Goal: Information Seeking & Learning: Learn about a topic

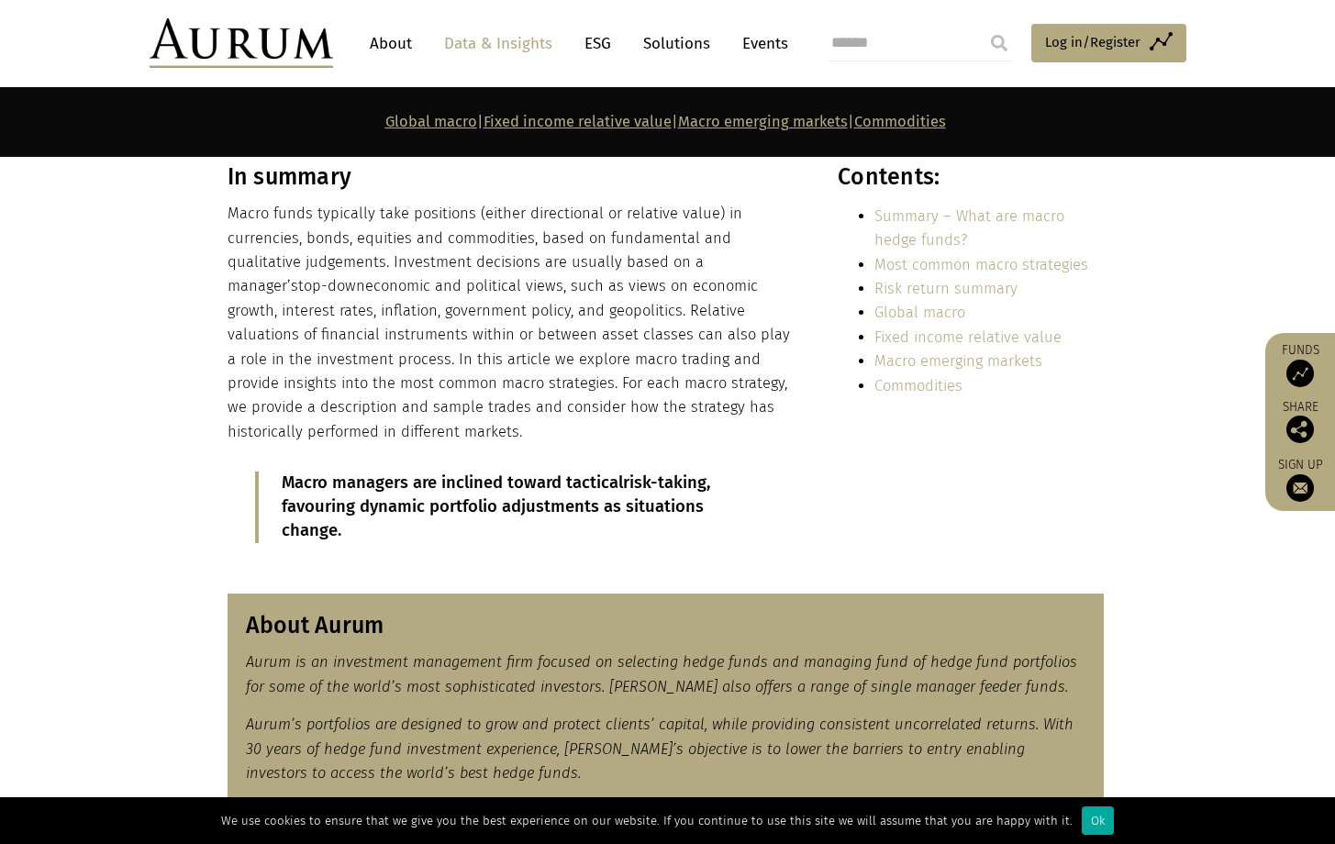
scroll to position [543, 0]
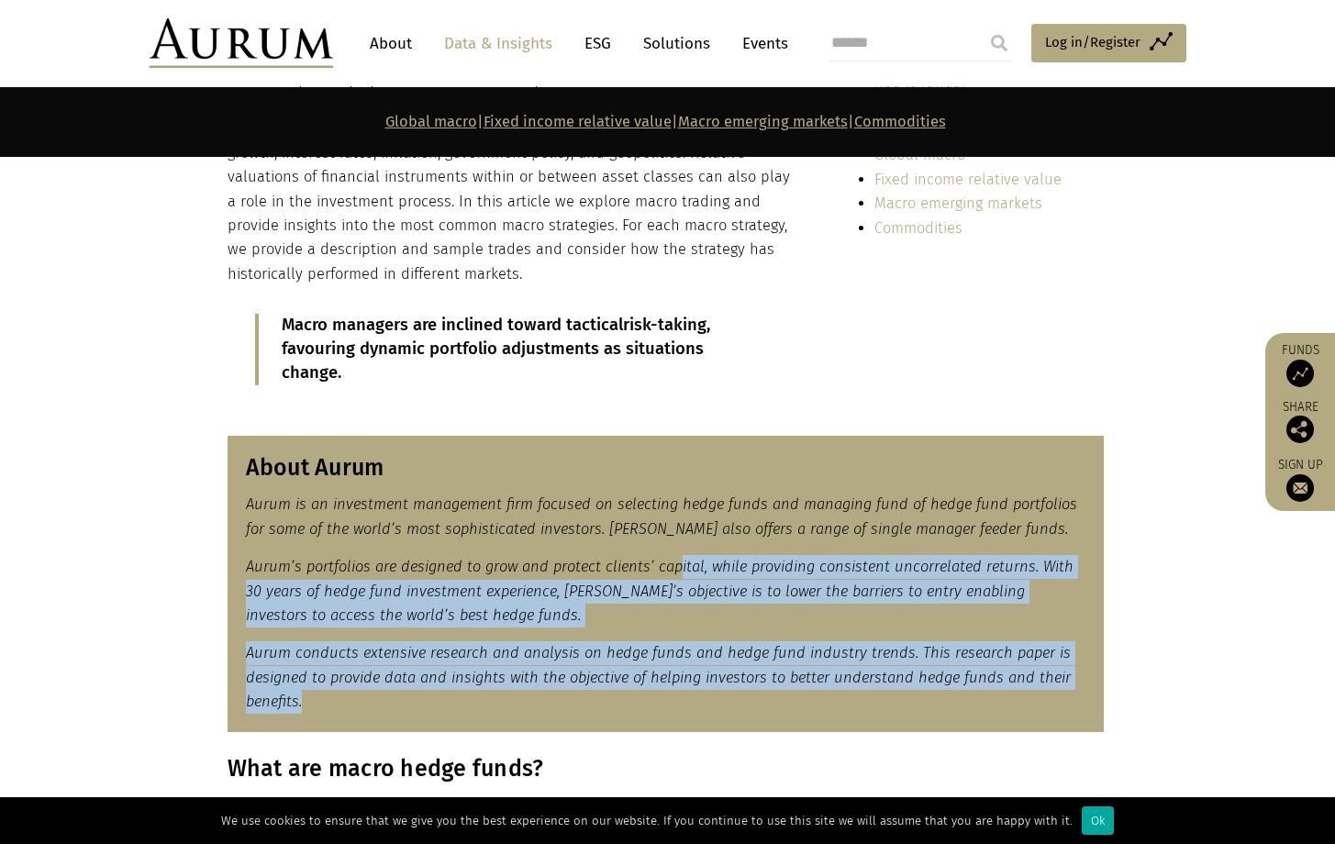
drag, startPoint x: 682, startPoint y: 701, endPoint x: 672, endPoint y: 573, distance: 128.9
click at [673, 573] on div "About Aurum Aurum is an investment management firm focused on selecting hedge f…" at bounding box center [666, 584] width 877 height 297
click at [672, 573] on em "Aurum’s portfolios are designed to grow and protect clients’ capital, while pro…" at bounding box center [660, 591] width 828 height 66
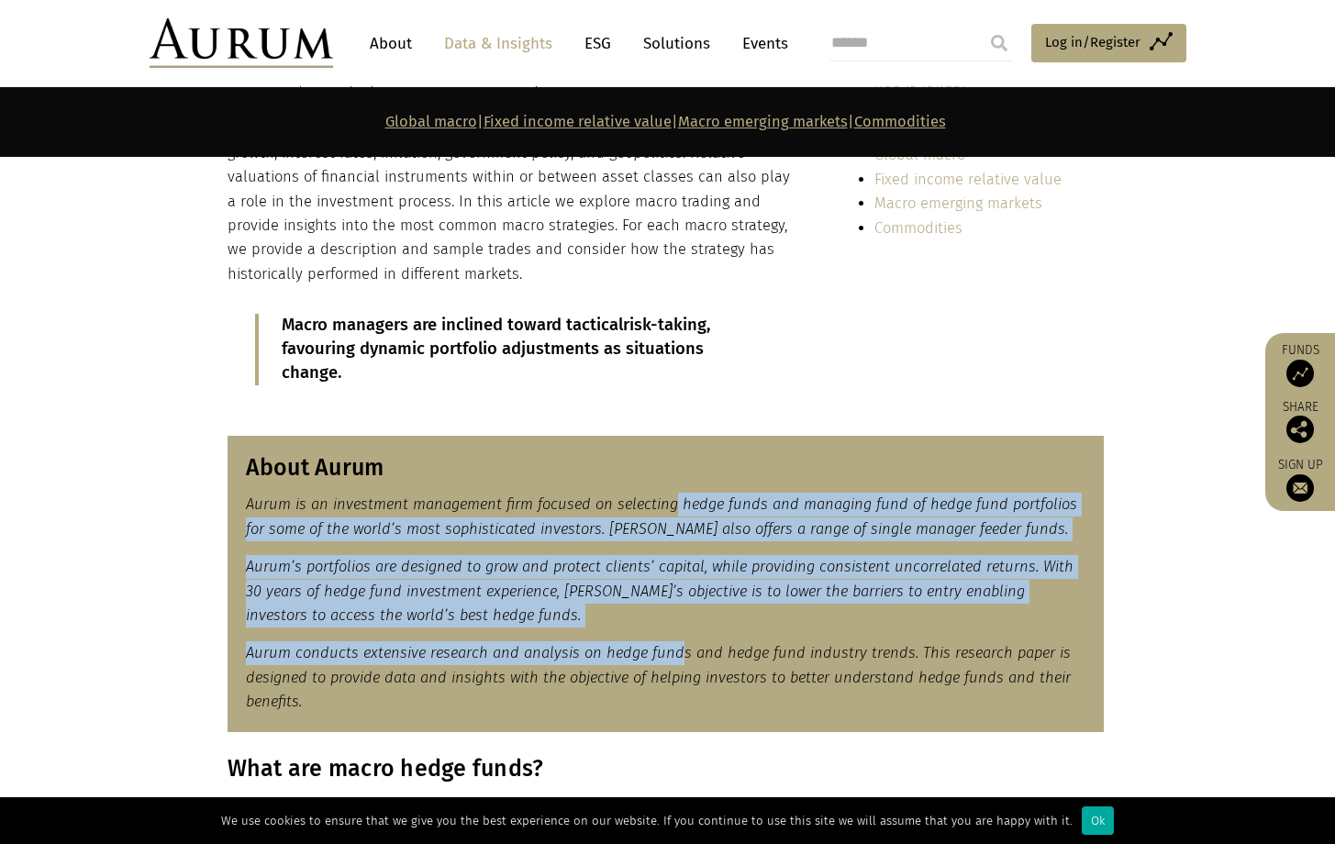
drag, startPoint x: 669, startPoint y: 502, endPoint x: 676, endPoint y: 646, distance: 144.2
click at [676, 646] on div "About Aurum Aurum is an investment management firm focused on selecting hedge f…" at bounding box center [666, 584] width 877 height 297
click at [676, 646] on em "Aurum conducts extensive research and analysis on hedge funds and hedge fund in…" at bounding box center [658, 677] width 825 height 66
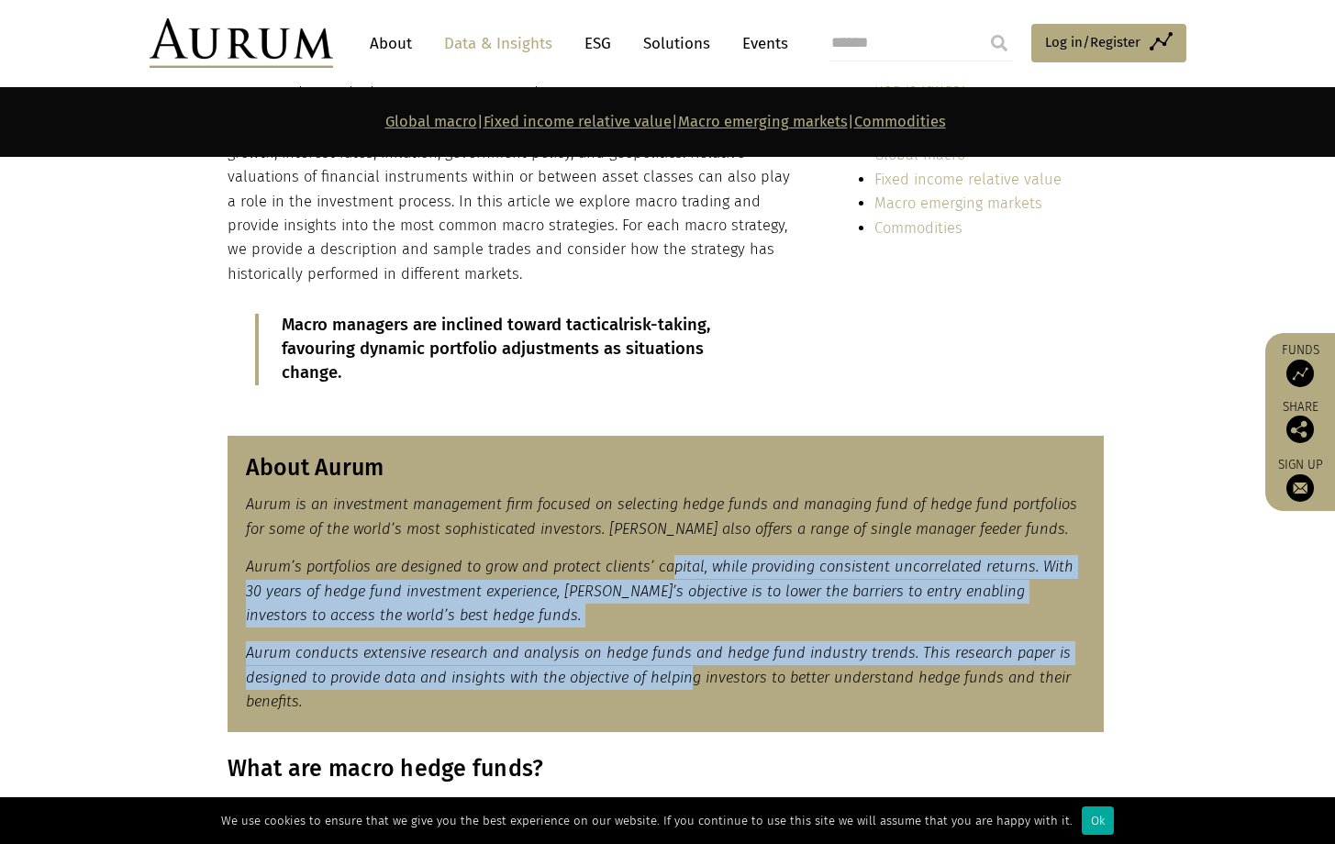
drag, startPoint x: 691, startPoint y: 667, endPoint x: 660, endPoint y: 522, distance: 148.3
click at [660, 525] on div "About Aurum Aurum is an investment management firm focused on selecting hedge f…" at bounding box center [666, 584] width 877 height 297
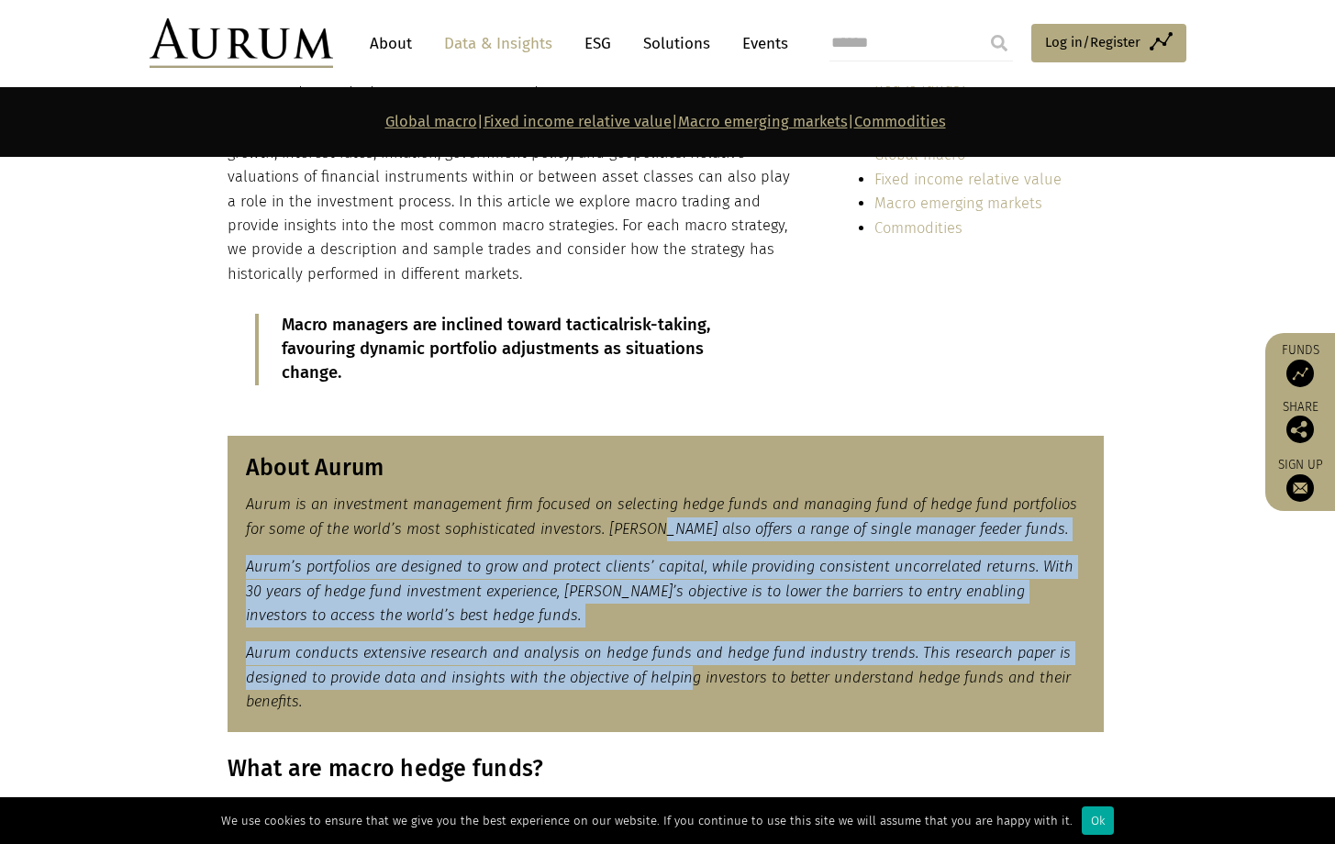
click at [660, 522] on em "Aurum is an investment management firm focused on selecting hedge funds and man…" at bounding box center [662, 516] width 832 height 41
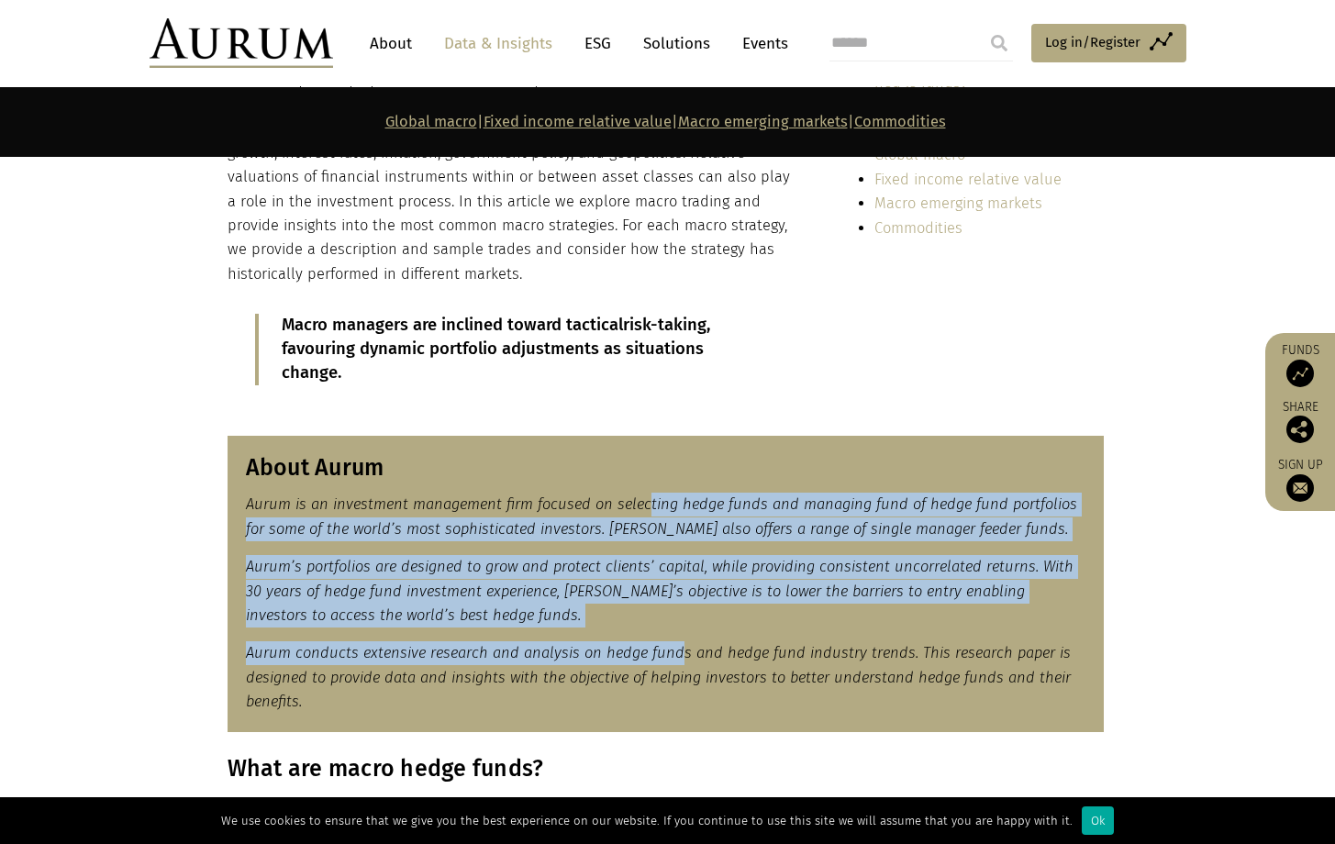
drag, startPoint x: 646, startPoint y: 499, endPoint x: 674, endPoint y: 654, distance: 156.6
click at [674, 652] on div "About Aurum Aurum is an investment management firm focused on selecting hedge f…" at bounding box center [666, 584] width 877 height 297
click at [674, 654] on em "Aurum conducts extensive research and analysis on hedge funds and hedge fund in…" at bounding box center [658, 677] width 825 height 66
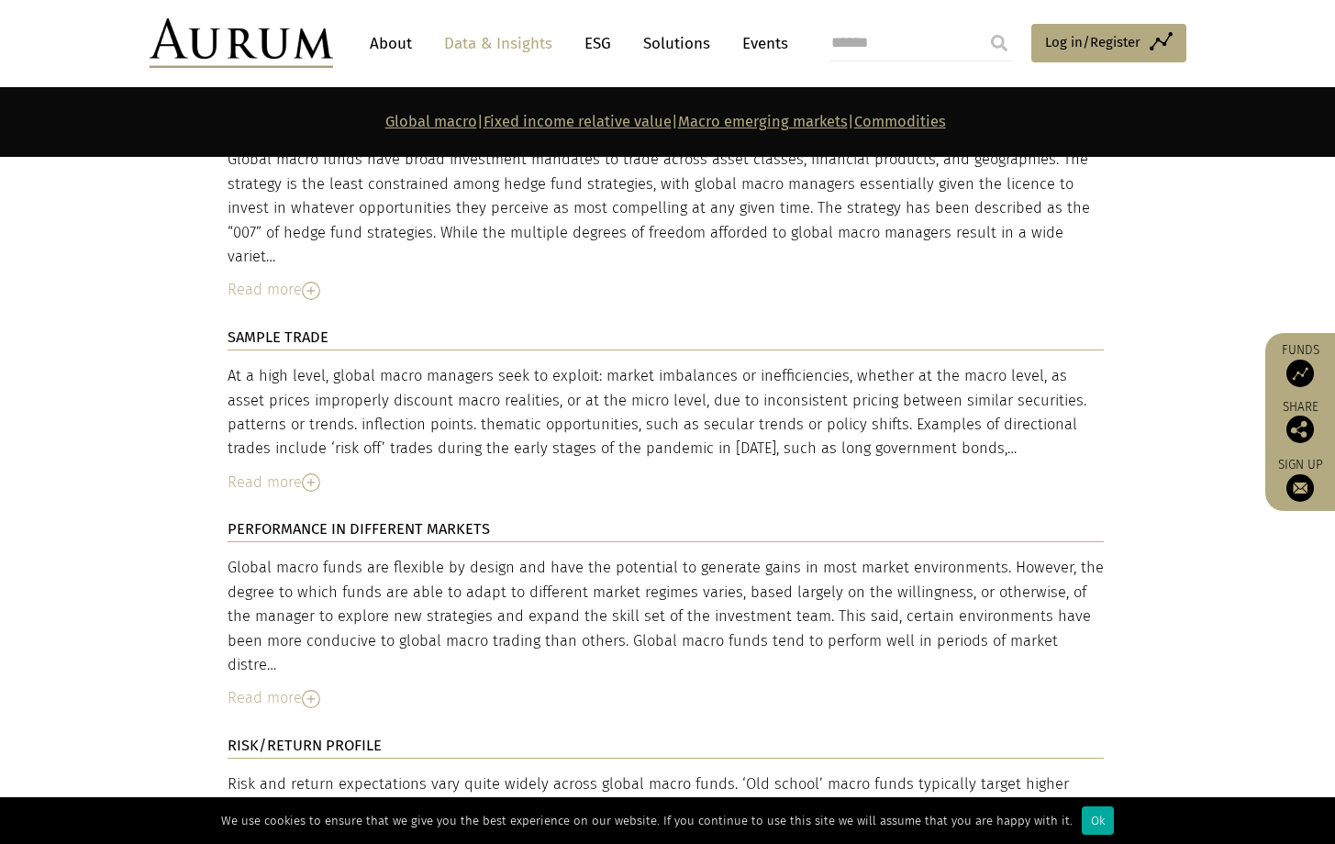
scroll to position [3235, 0]
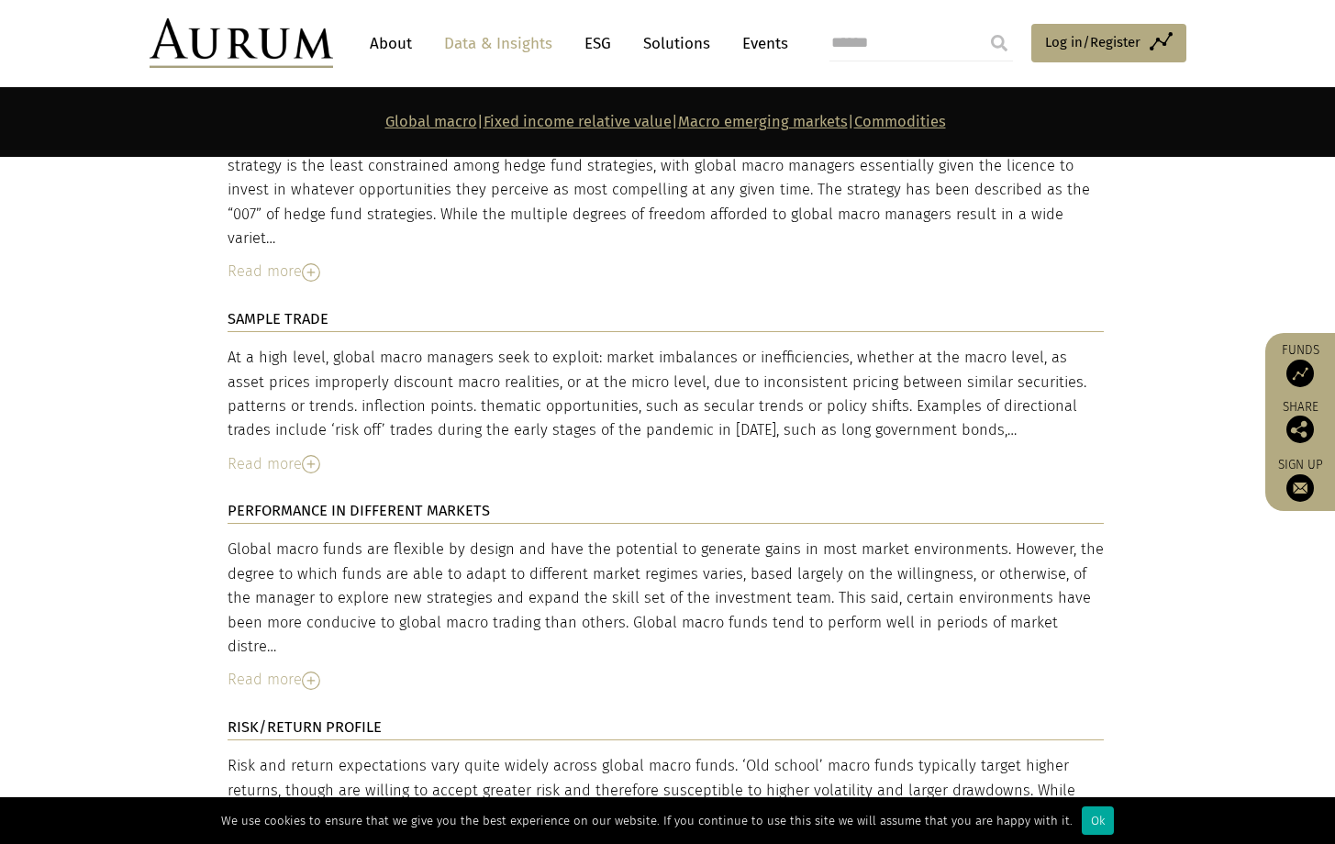
click at [289, 453] on div "Read more" at bounding box center [666, 465] width 877 height 24
